Goal: Find specific page/section: Find specific page/section

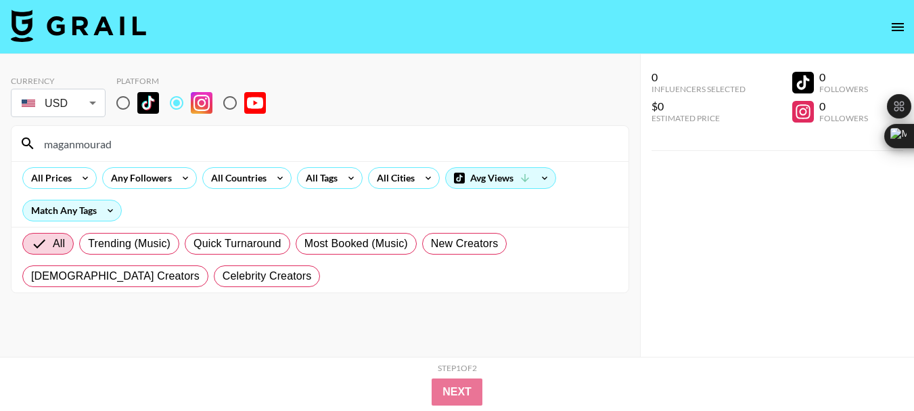
click at [80, 143] on input "maganmourad" at bounding box center [328, 144] width 585 height 22
type input "livingrosa"
click at [58, 145] on input "livingrosa" at bounding box center [328, 144] width 585 height 22
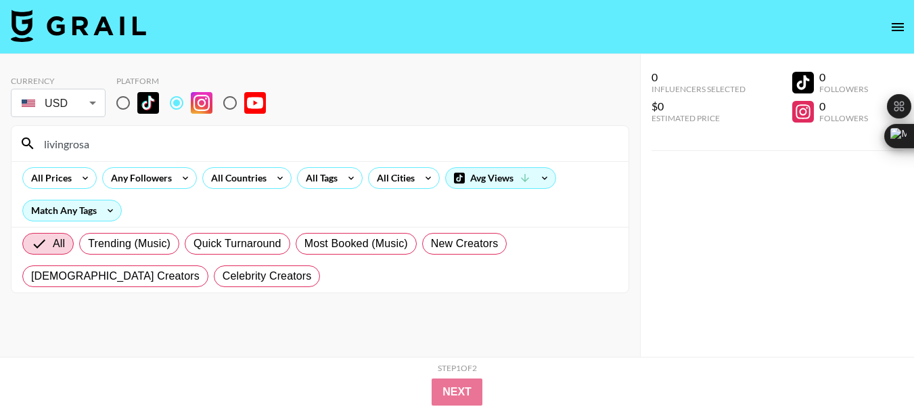
click at [58, 145] on input "livingrosa" at bounding box center [328, 144] width 585 height 22
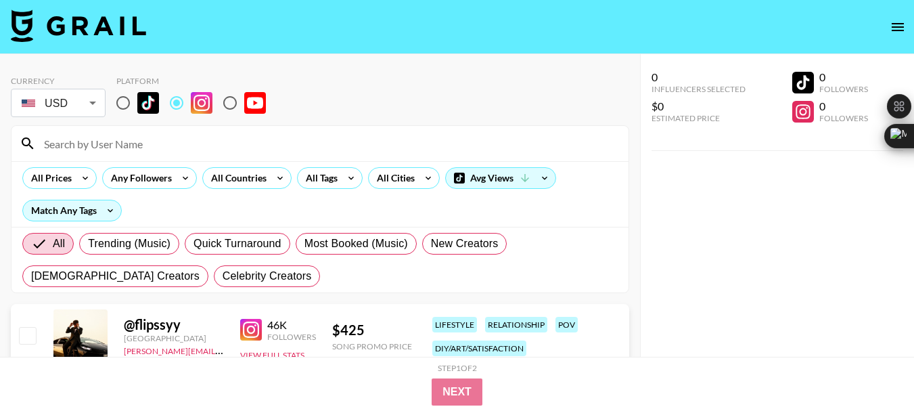
paste input "kaaatthompson"
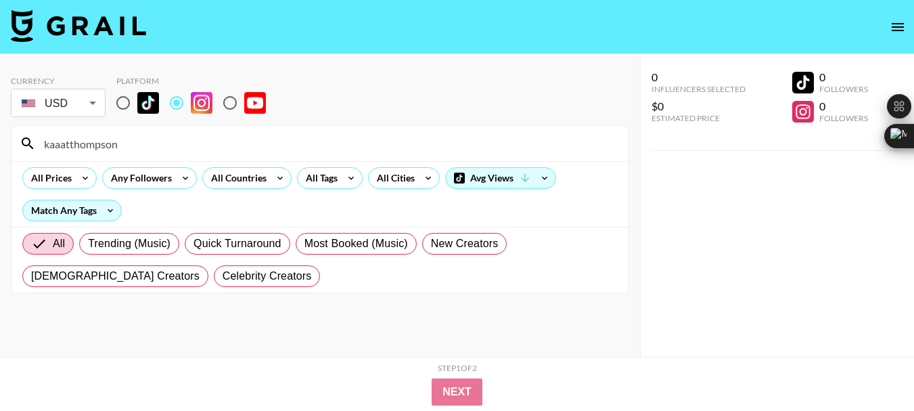
type input "kaaatthompson"
click at [81, 137] on input "kaaatthompson" at bounding box center [328, 144] width 585 height 22
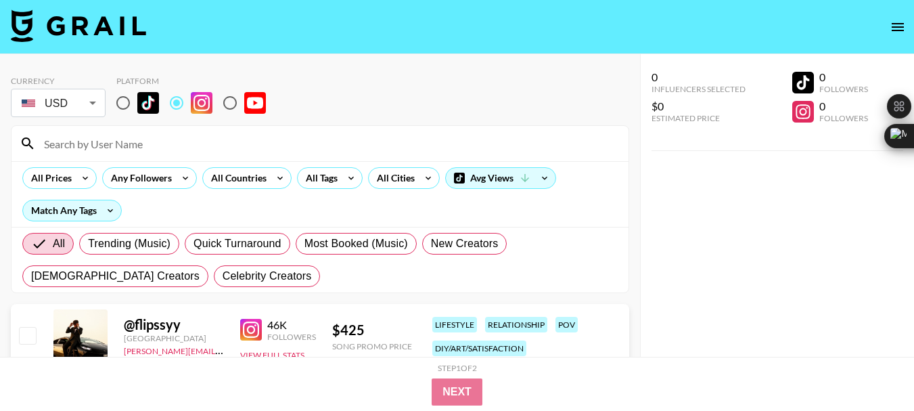
paste input "claragorry"
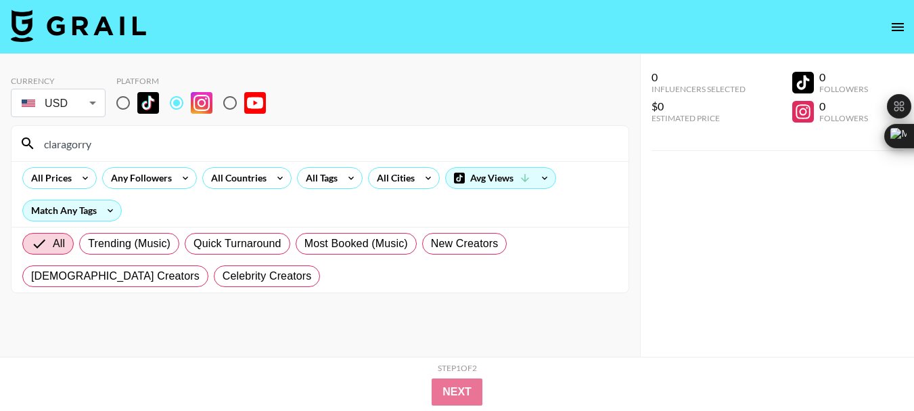
type input "claragorry"
click at [67, 141] on input "claragorry" at bounding box center [328, 144] width 585 height 22
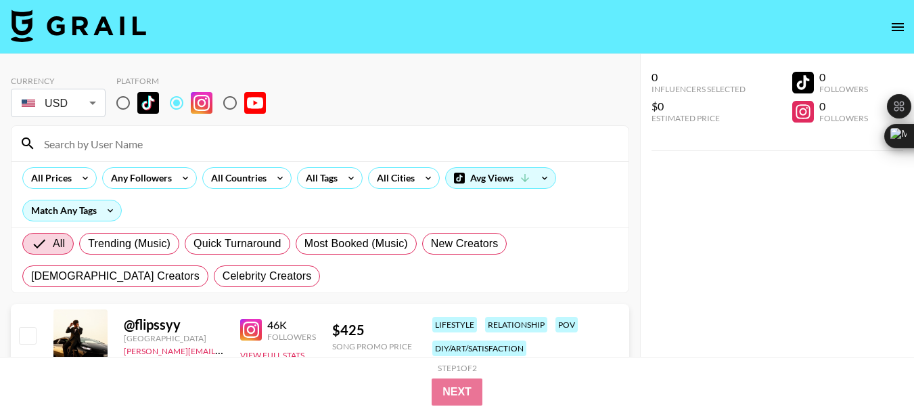
paste input "love__liberates"
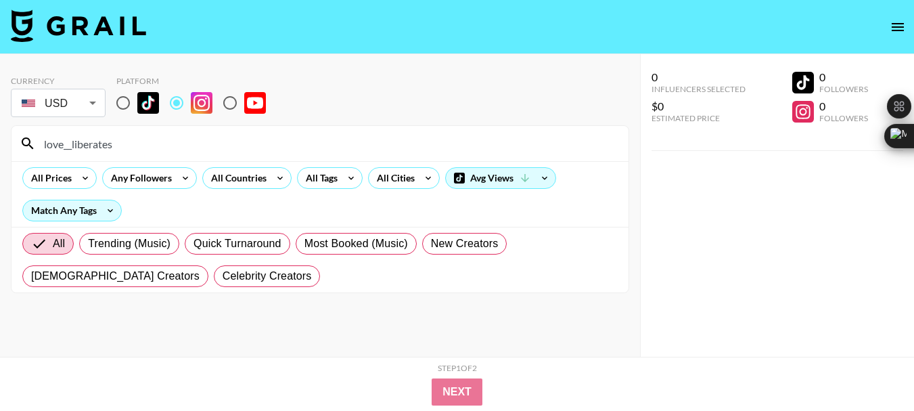
type input "love__liberates"
click at [74, 140] on input "love__liberates" at bounding box center [328, 144] width 585 height 22
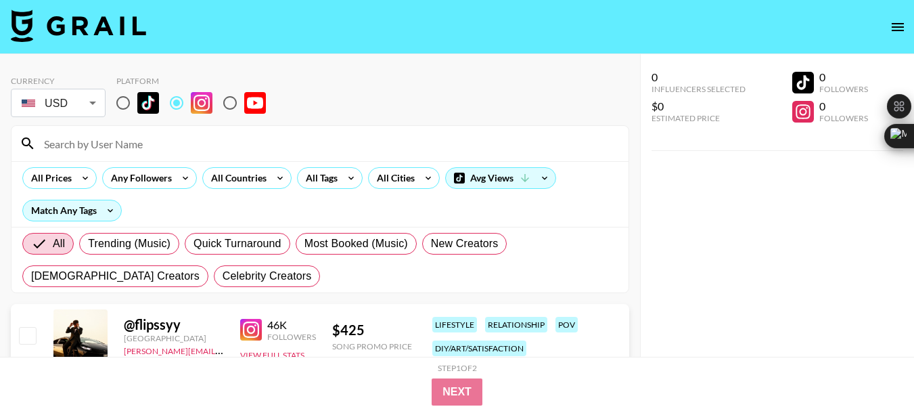
paste input "roxetera"
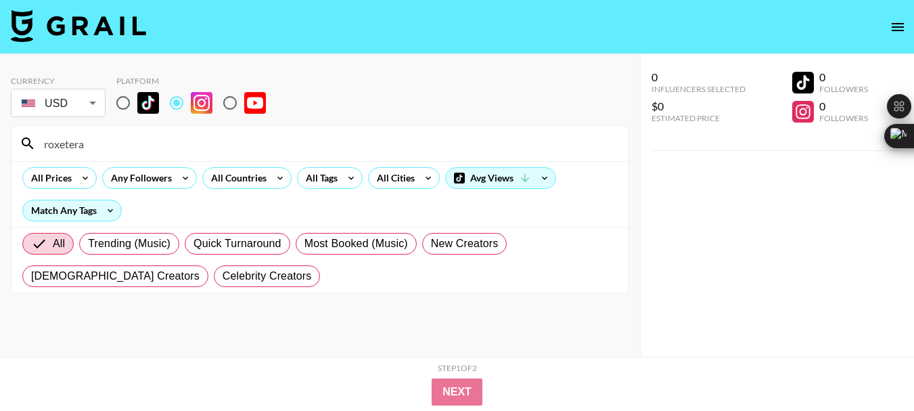
type input "roxetera"
click at [67, 145] on input "roxetera" at bounding box center [328, 144] width 585 height 22
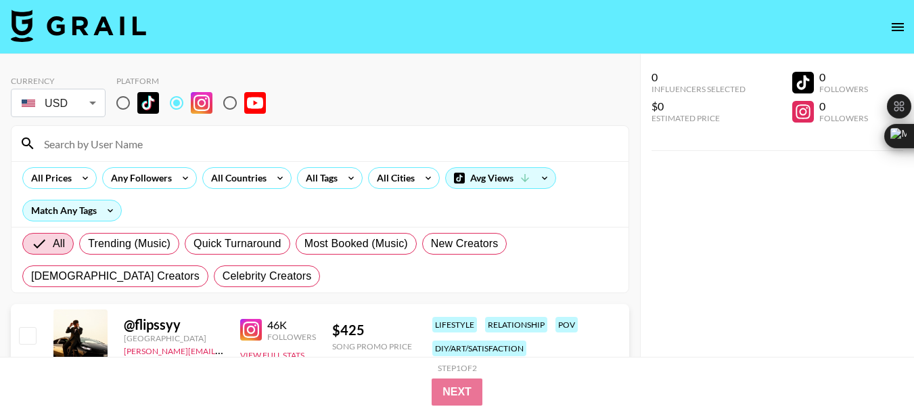
paste input "haileyandkiki"
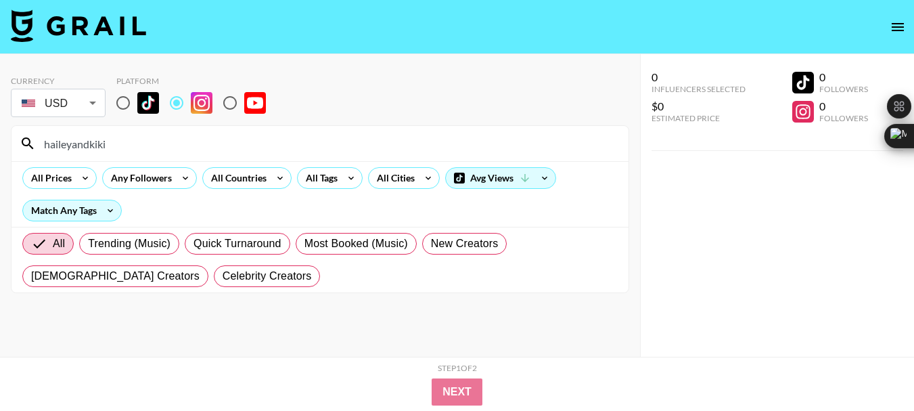
type input "haileyandkiki"
click at [87, 147] on input "haileyandkiki" at bounding box center [328, 144] width 585 height 22
drag, startPoint x: 87, startPoint y: 147, endPoint x: 83, endPoint y: 137, distance: 11.6
click at [85, 147] on input "haileyandkiki" at bounding box center [328, 144] width 585 height 22
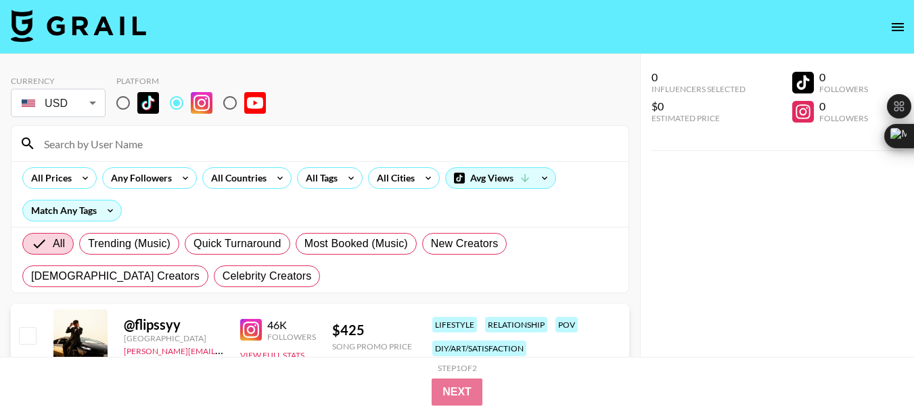
paste input "hi.poppylaur"
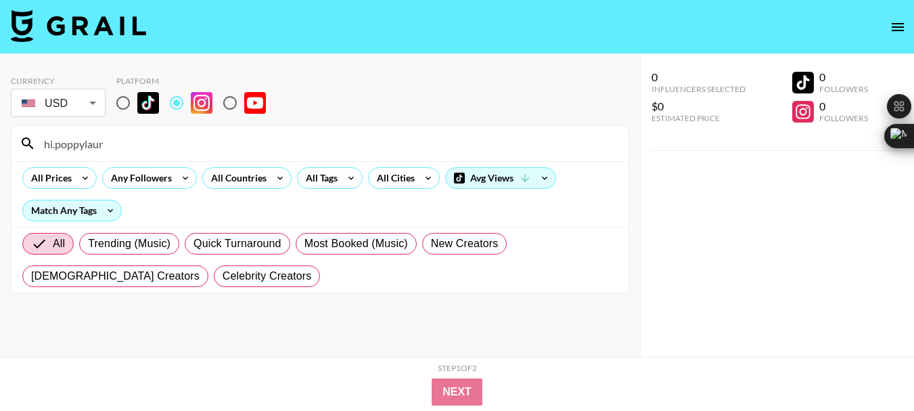
type input "hi.poppylaur"
click at [70, 139] on input "hi.poppylaur" at bounding box center [328, 144] width 585 height 22
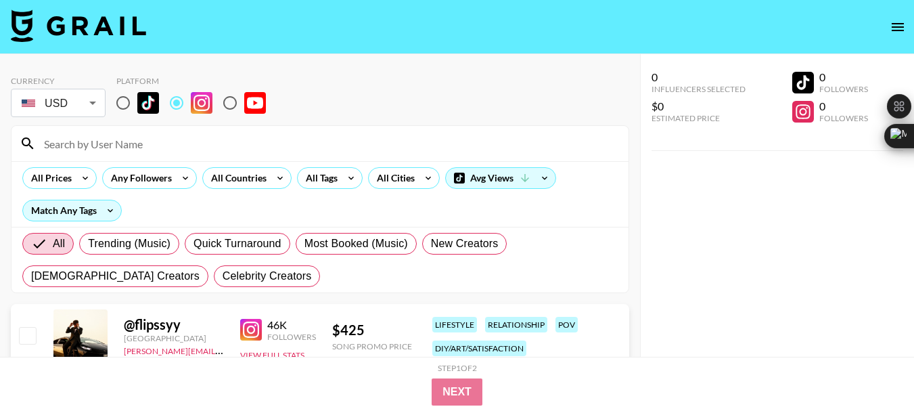
paste input "madiwebb"
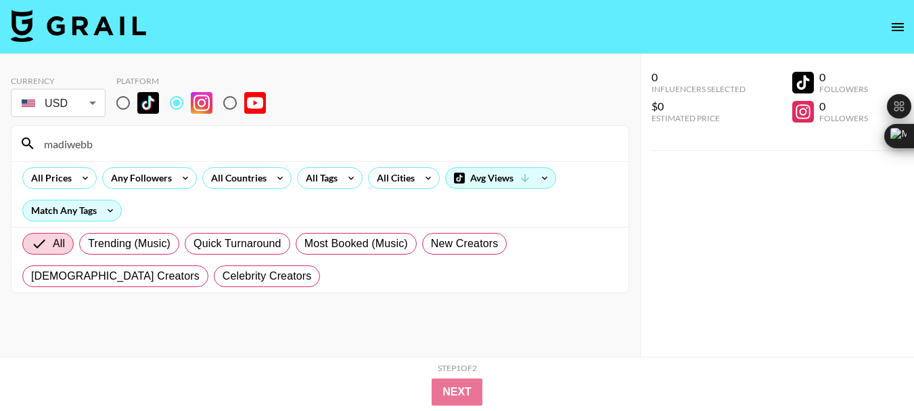
type input "madiwebb"
